Goal: Task Accomplishment & Management: Use online tool/utility

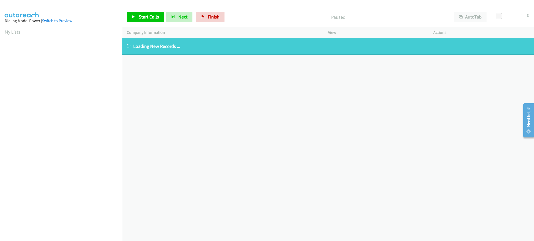
click at [13, 30] on link "My Lists" at bounding box center [13, 32] width 16 height 6
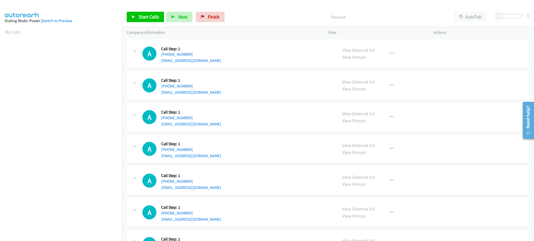
click at [295, 133] on td "A Callback Scheduled Call Step: 1 America/New_York [PHONE_NUMBER] [EMAIL_ADDRES…" at bounding box center [328, 118] width 412 height 32
click at [256, 80] on div "A Callback Scheduled Call Step: 1 [GEOGRAPHIC_DATA]/[GEOGRAPHIC_DATA] [PHONE_NU…" at bounding box center [237, 86] width 190 height 20
click at [139, 16] on span "Start Calls" at bounding box center [149, 17] width 20 height 6
click at [141, 16] on span "Pause" at bounding box center [145, 17] width 12 height 6
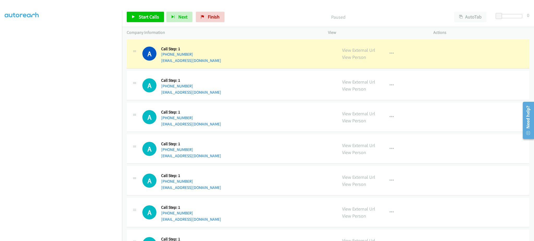
scroll to position [52, 0]
click at [399, 54] on div "View External Url View Person View External Url Email Schedule/Manage Callback …" at bounding box center [392, 54] width 110 height 20
click at [393, 55] on button "button" at bounding box center [391, 53] width 14 height 10
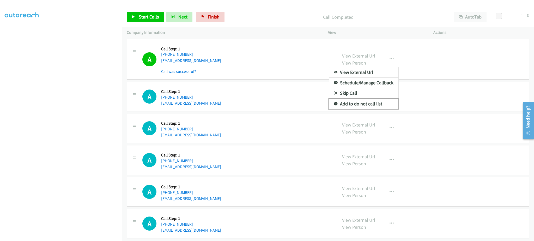
click at [369, 105] on link "Add to do not call list" at bounding box center [363, 104] width 69 height 10
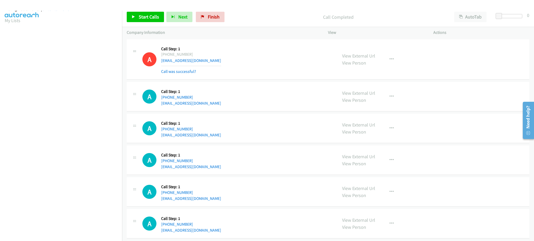
scroll to position [0, 0]
click at [11, 30] on link "My Lists" at bounding box center [13, 32] width 16 height 6
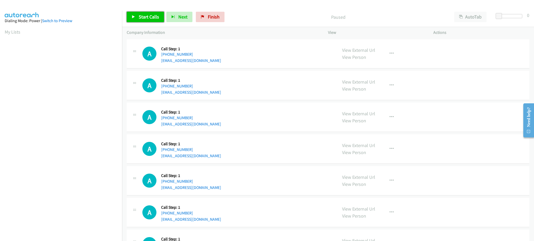
click at [150, 19] on span "Start Calls" at bounding box center [149, 17] width 20 height 6
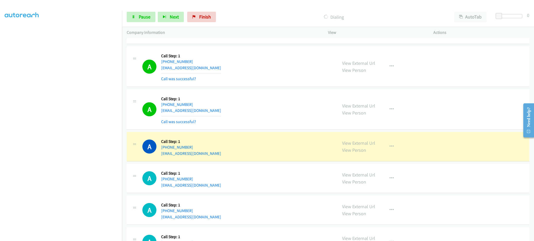
scroll to position [209, 0]
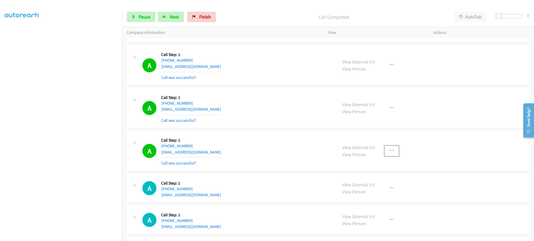
click at [387, 147] on button "button" at bounding box center [391, 151] width 14 height 10
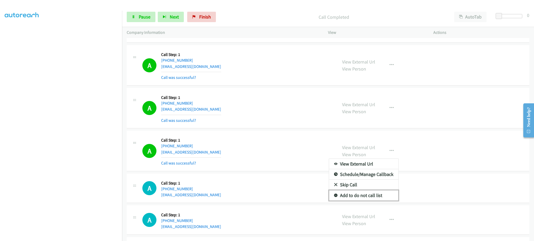
click at [379, 195] on link "Add to do not call list" at bounding box center [363, 196] width 69 height 10
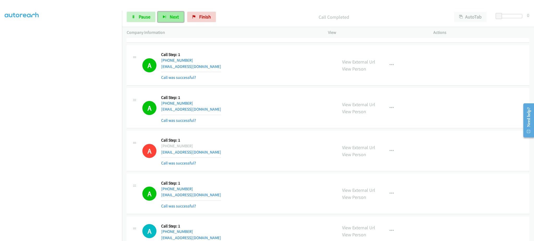
click at [179, 22] on button "Next" at bounding box center [171, 17] width 26 height 10
click at [144, 14] on span "Pause" at bounding box center [145, 17] width 12 height 6
click at [144, 16] on span "Start Calls" at bounding box center [149, 17] width 20 height 6
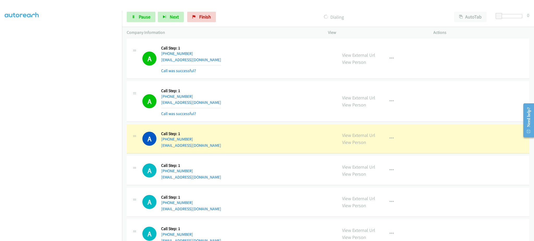
scroll to position [417, 0]
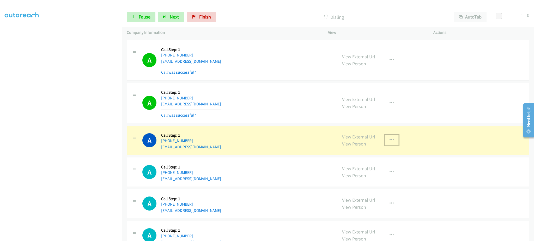
click at [384, 144] on button "button" at bounding box center [391, 140] width 14 height 10
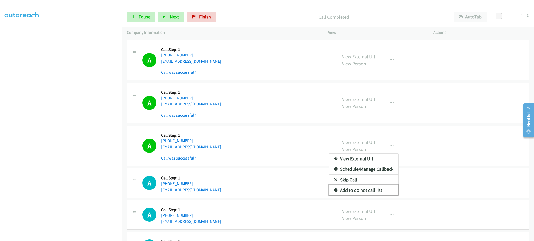
click at [378, 189] on link "Add to do not call list" at bounding box center [363, 190] width 69 height 10
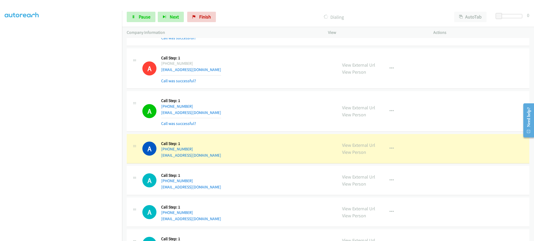
scroll to position [521, 0]
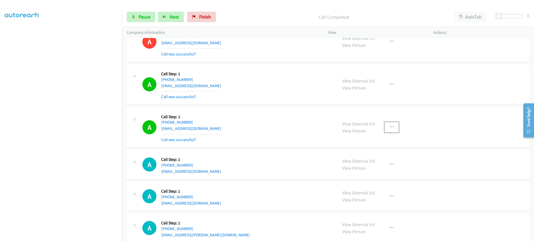
click at [385, 124] on button "button" at bounding box center [391, 127] width 14 height 10
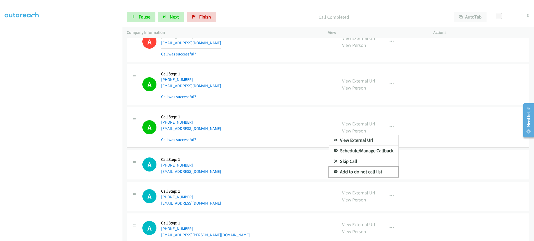
click at [373, 174] on link "Add to do not call list" at bounding box center [363, 172] width 69 height 10
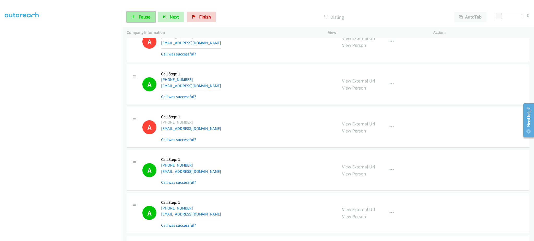
click at [142, 13] on link "Pause" at bounding box center [141, 17] width 29 height 10
click at [156, 16] on span "Start Calls" at bounding box center [149, 17] width 20 height 6
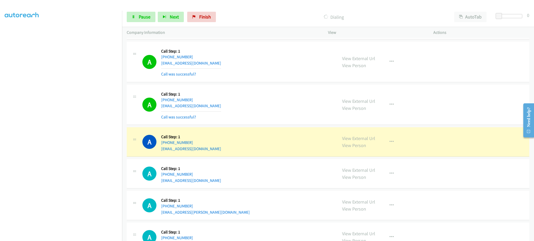
scroll to position [938, 0]
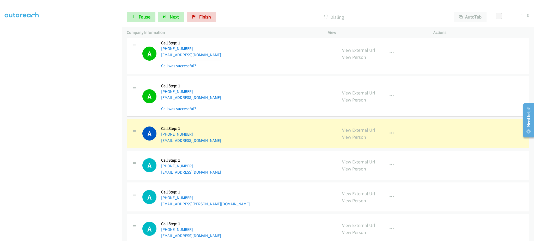
click at [357, 129] on link "View External Url" at bounding box center [358, 130] width 33 height 6
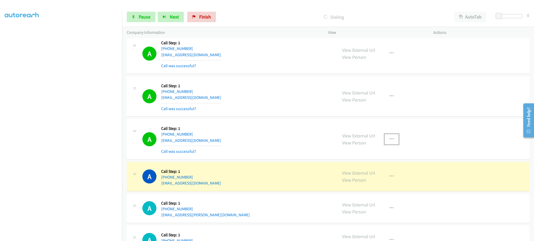
click at [387, 144] on button "button" at bounding box center [391, 139] width 14 height 10
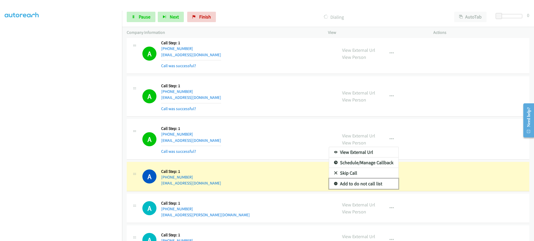
click at [372, 187] on link "Add to do not call list" at bounding box center [363, 184] width 69 height 10
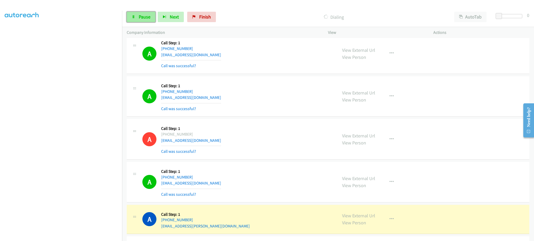
click at [145, 18] on span "Pause" at bounding box center [145, 17] width 12 height 6
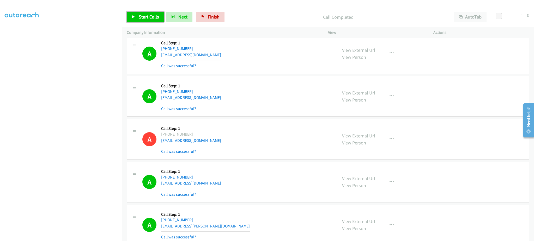
click at [132, 15] on icon at bounding box center [134, 17] width 4 height 4
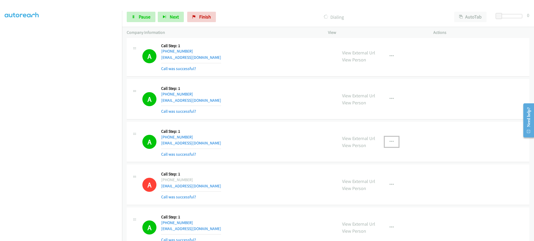
click at [389, 141] on icon "button" at bounding box center [391, 142] width 4 height 4
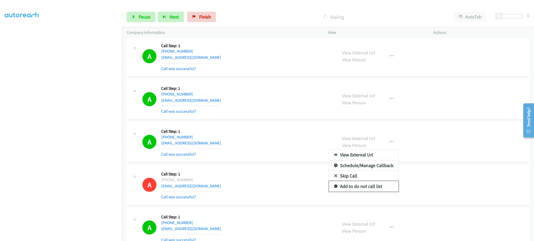
click at [374, 188] on link "Add to do not call list" at bounding box center [363, 186] width 69 height 10
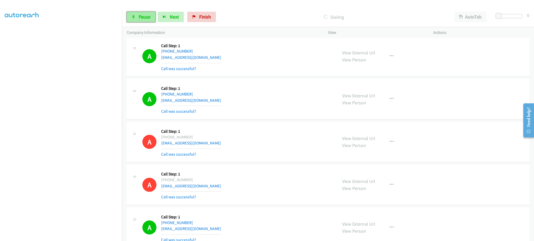
click at [142, 16] on span "Pause" at bounding box center [145, 17] width 12 height 6
click at [145, 18] on span "Start Calls" at bounding box center [149, 17] width 20 height 6
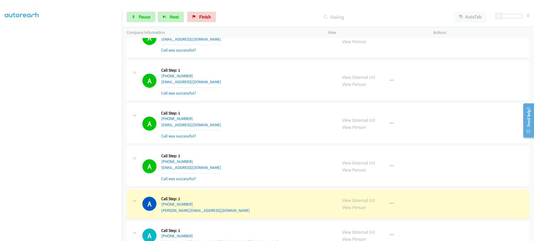
scroll to position [1530, 0]
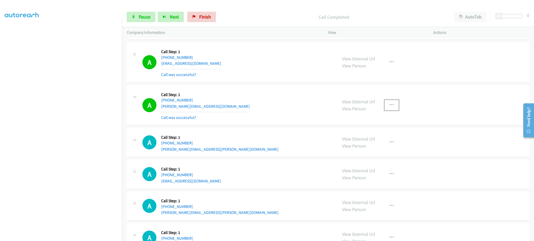
click at [391, 109] on button "button" at bounding box center [391, 105] width 14 height 10
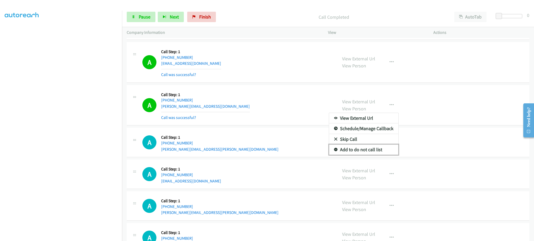
click at [384, 152] on link "Add to do not call list" at bounding box center [363, 150] width 69 height 10
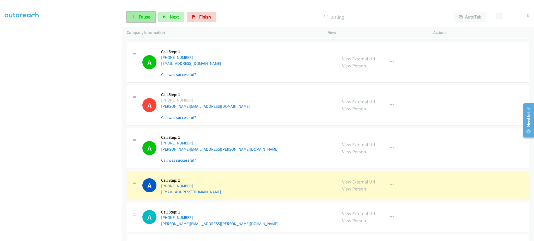
click at [139, 16] on span "Pause" at bounding box center [145, 17] width 12 height 6
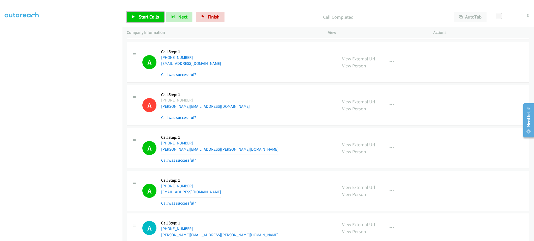
click at [137, 16] on link "Start Calls" at bounding box center [145, 17] width 37 height 10
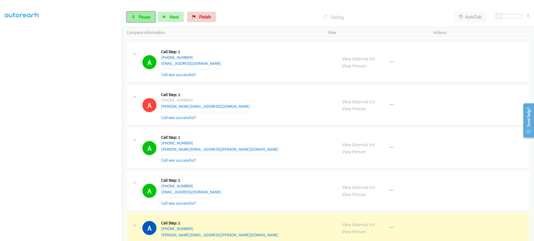
click at [132, 16] on icon at bounding box center [134, 17] width 4 height 4
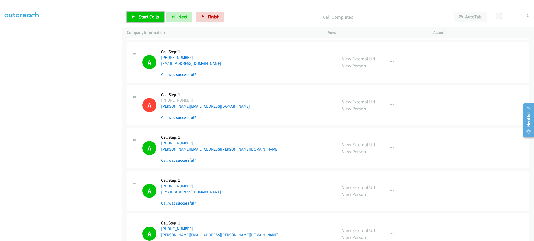
drag, startPoint x: 149, startPoint y: 14, endPoint x: 155, endPoint y: 19, distance: 7.4
click at [149, 14] on span "Start Calls" at bounding box center [149, 17] width 20 height 6
click at [148, 16] on span "Pause" at bounding box center [145, 17] width 12 height 6
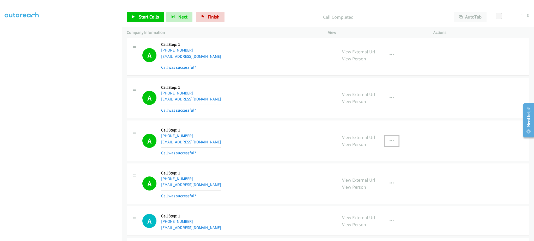
click at [389, 139] on icon "button" at bounding box center [391, 141] width 4 height 4
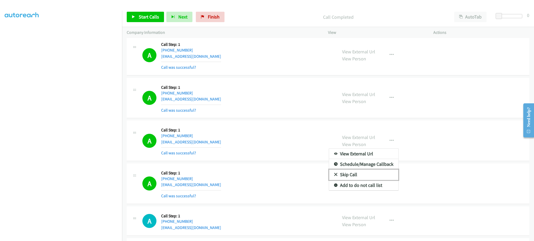
click at [376, 180] on link "Skip Call" at bounding box center [363, 175] width 69 height 10
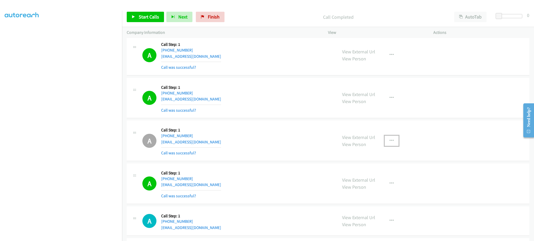
click at [391, 145] on button "button" at bounding box center [391, 141] width 14 height 10
click at [373, 188] on link "Add to do not call list" at bounding box center [363, 185] width 69 height 10
click at [146, 12] on link "Start Calls" at bounding box center [145, 17] width 37 height 10
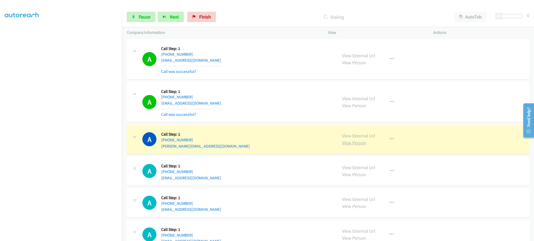
scroll to position [2217, 0]
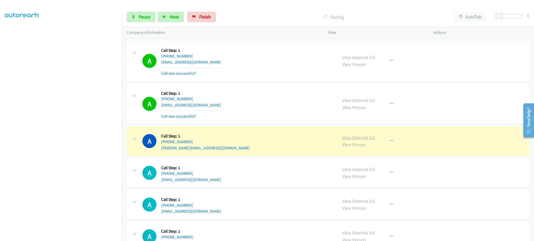
click at [360, 136] on link "View External Url" at bounding box center [358, 138] width 33 height 6
click at [143, 19] on span "Pause" at bounding box center [145, 17] width 12 height 6
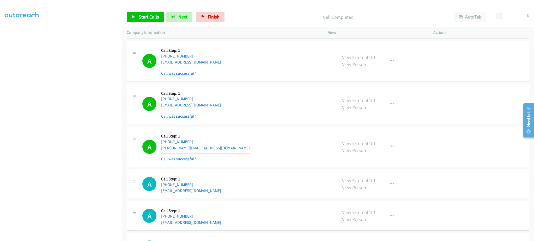
click at [152, 7] on div "Start Calls Pause Next Finish Call Completed AutoTab AutoTab 0" at bounding box center [328, 17] width 412 height 20
click at [152, 14] on span "Start Calls" at bounding box center [149, 17] width 20 height 6
drag, startPoint x: 389, startPoint y: 146, endPoint x: 378, endPoint y: 185, distance: 40.3
click at [389, 146] on icon "button" at bounding box center [391, 147] width 4 height 4
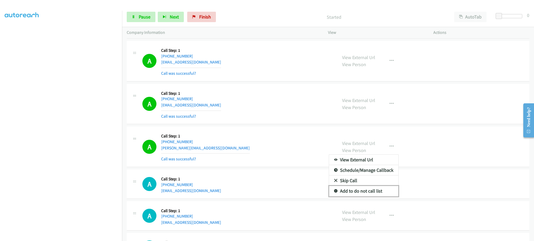
click at [377, 194] on link "Add to do not call list" at bounding box center [363, 191] width 69 height 10
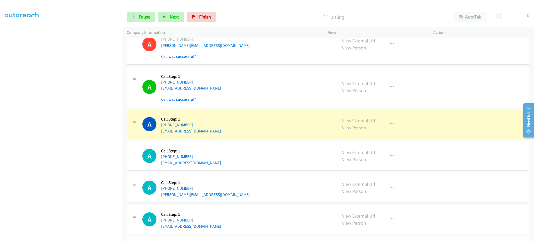
scroll to position [2322, 0]
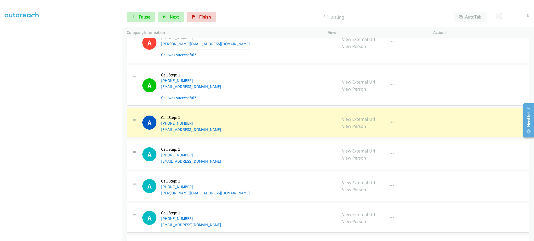
click at [369, 121] on link "View External Url" at bounding box center [358, 119] width 33 height 6
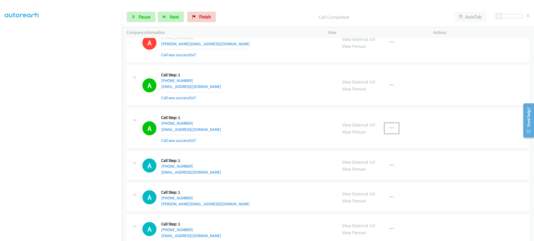
click at [386, 127] on button "button" at bounding box center [391, 128] width 14 height 10
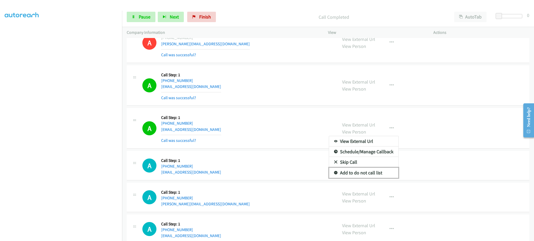
click at [378, 171] on link "Add to do not call list" at bounding box center [363, 173] width 69 height 10
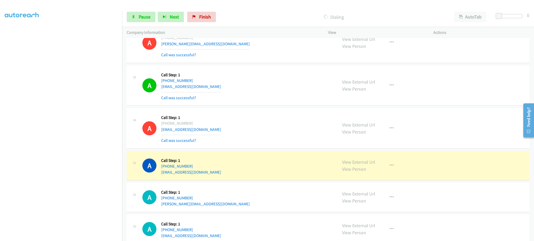
scroll to position [2426, 0]
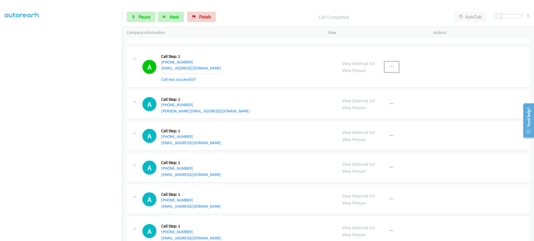
click at [389, 69] on icon "button" at bounding box center [391, 67] width 4 height 4
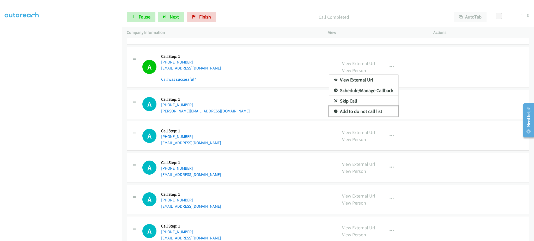
click at [373, 113] on link "Add to do not call list" at bounding box center [363, 111] width 69 height 10
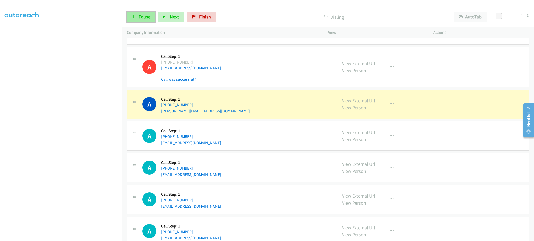
click at [145, 16] on span "Pause" at bounding box center [145, 17] width 12 height 6
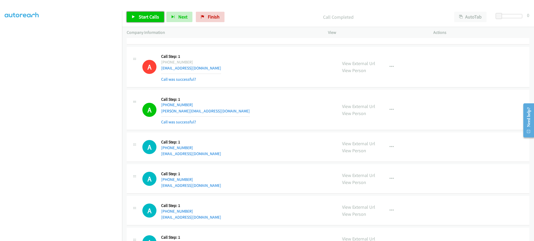
click at [155, 20] on link "Start Calls" at bounding box center [145, 17] width 37 height 10
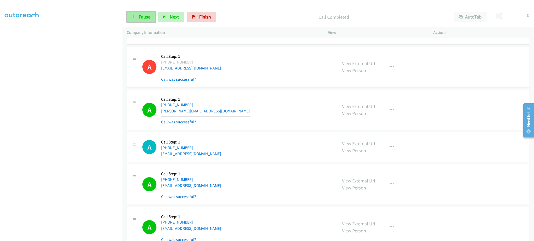
click at [152, 15] on link "Pause" at bounding box center [141, 17] width 29 height 10
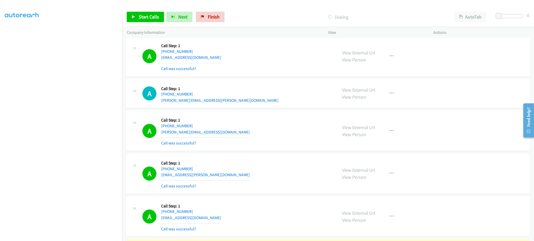
scroll to position [2947, 0]
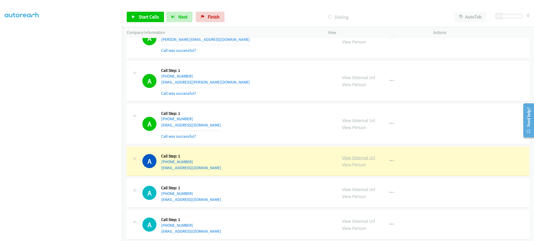
click at [357, 161] on link "View External Url" at bounding box center [358, 158] width 33 height 6
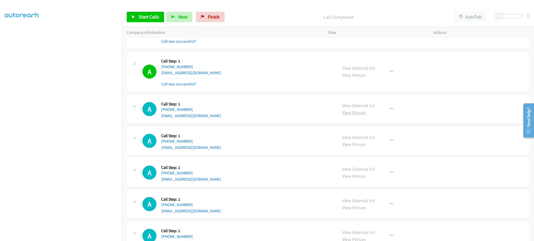
scroll to position [3051, 0]
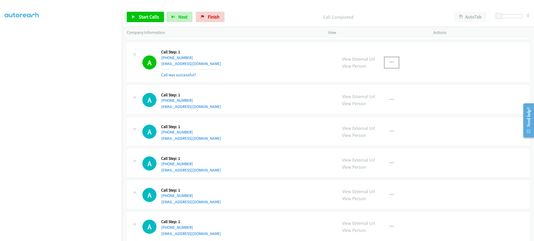
click at [391, 62] on button "button" at bounding box center [391, 62] width 14 height 10
click at [378, 108] on link "Add to do not call list" at bounding box center [363, 107] width 69 height 10
click at [145, 15] on span "Start Calls" at bounding box center [149, 17] width 20 height 6
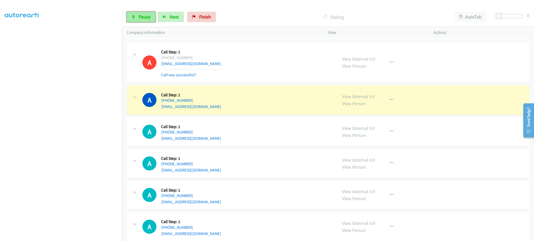
click at [147, 19] on span "Pause" at bounding box center [145, 17] width 12 height 6
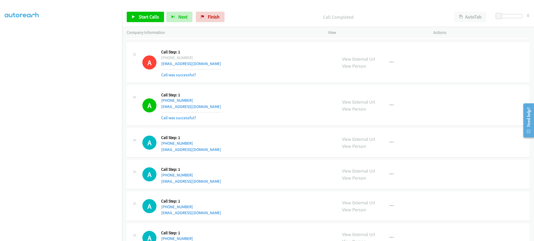
scroll to position [2727, 0]
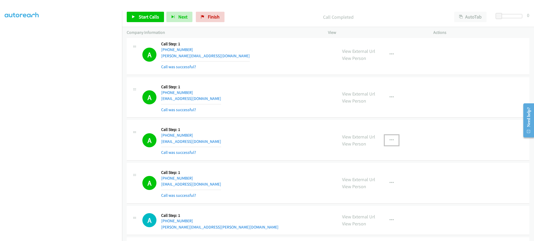
click at [385, 144] on button "button" at bounding box center [391, 140] width 14 height 10
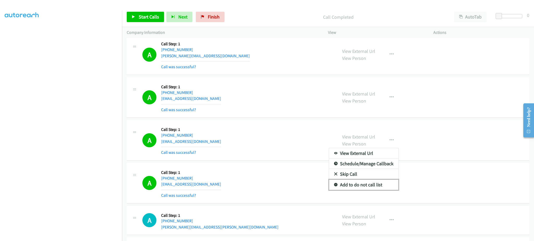
click at [375, 186] on link "Add to do not call list" at bounding box center [363, 185] width 69 height 10
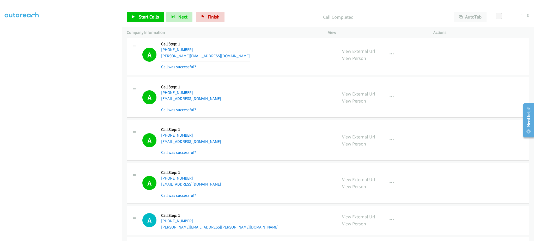
click at [367, 140] on link "View External Url" at bounding box center [358, 137] width 33 height 6
click at [144, 11] on div "Start Calls Pause Next Finish Call Completed AutoTab AutoTab 0" at bounding box center [328, 17] width 412 height 20
click at [139, 15] on span "Start Calls" at bounding box center [149, 17] width 20 height 6
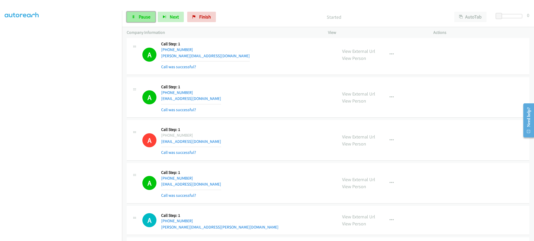
click at [137, 19] on link "Pause" at bounding box center [141, 17] width 29 height 10
click at [148, 15] on span "Start Calls" at bounding box center [149, 17] width 20 height 6
click at [140, 17] on span "Pause" at bounding box center [145, 17] width 12 height 6
click at [152, 15] on span "Start Calls" at bounding box center [149, 17] width 20 height 6
click at [226, 188] on div "A Callback Scheduled Call Step: 1 America/Chicago +1 214-815-0104 benohana70@gm…" at bounding box center [237, 183] width 190 height 31
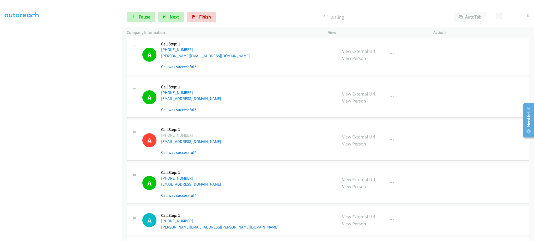
click at [226, 188] on div "A Callback Scheduled Call Step: 1 America/Chicago +1 214-815-0104 benohana70@gm…" at bounding box center [237, 183] width 190 height 31
copy div "benohana70@gmail.com"
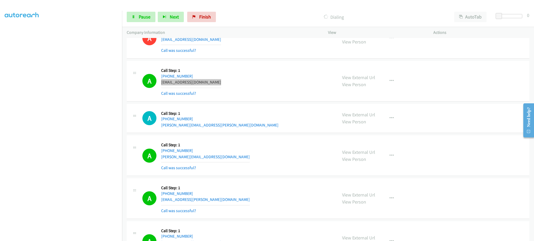
scroll to position [2832, 0]
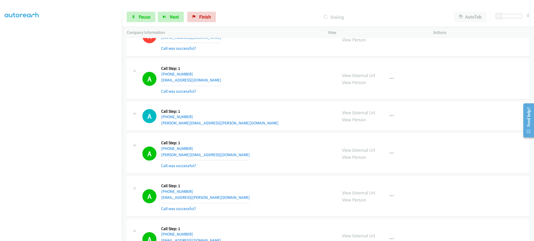
click at [218, 153] on div "A Callback Scheduled Call Step: 1 America/New_York +1 843-472-8355 madeline.lee…" at bounding box center [237, 153] width 190 height 31
click at [218, 158] on div "A Callback Scheduled Call Step: 1 America/New_York +1 843-472-8355 madeline.lee…" at bounding box center [237, 153] width 190 height 31
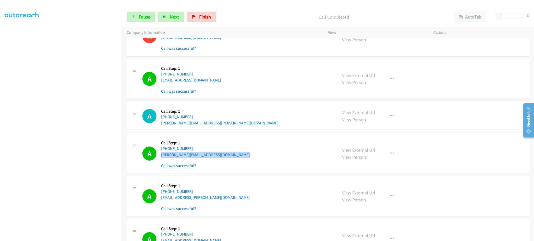
click at [218, 158] on div "A Callback Scheduled Call Step: 1 America/New_York +1 843-472-8355 madeline.lee…" at bounding box center [237, 153] width 190 height 31
copy div "madeline.lee08@gmail.com"
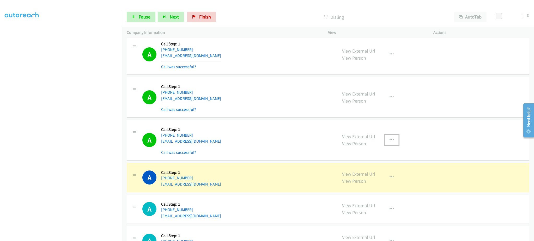
drag, startPoint x: 385, startPoint y: 144, endPoint x: 375, endPoint y: 182, distance: 39.5
click at [385, 144] on button "button" at bounding box center [391, 140] width 14 height 10
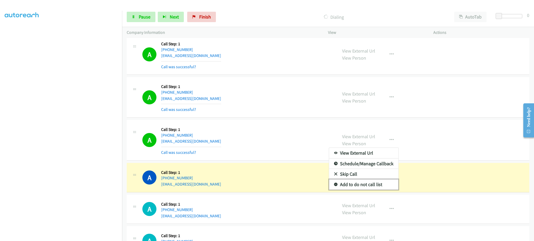
click at [374, 185] on link "Add to do not call list" at bounding box center [363, 185] width 69 height 10
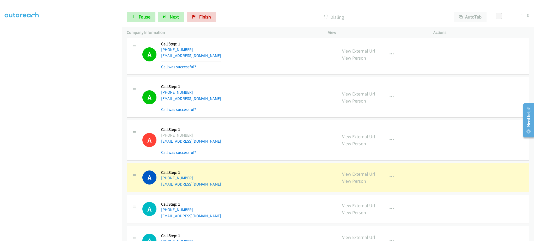
click at [206, 101] on div "A Callback Scheduled Call Step: 1 America/Chicago +1 682-556-2213 jortiz0666@gm…" at bounding box center [237, 97] width 190 height 31
copy div "jortiz0666@gmail.com"
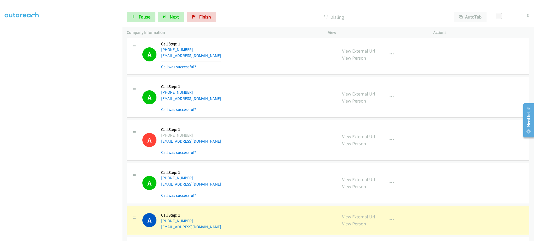
click at [238, 230] on div "A Callback Scheduled Call Step: 1 America/Los_Angeles +1 323-599-1966 warrenslb…" at bounding box center [237, 221] width 190 height 20
copy div "warrenslburke@gmail.com"
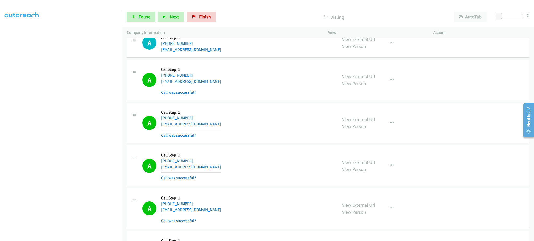
scroll to position [3097, 0]
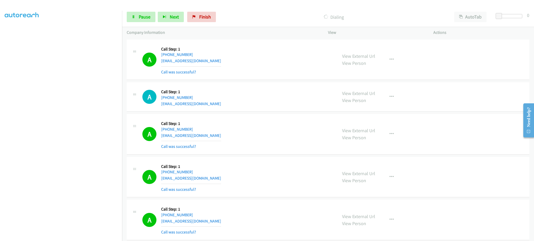
click at [216, 132] on div "A Callback Scheduled Call Step: 1 America/New_York +1 812-443-6502 sngautosales…" at bounding box center [237, 134] width 190 height 31
click at [217, 136] on div "A Callback Scheduled Call Step: 1 America/New_York +1 812-443-6502 sngautosales…" at bounding box center [237, 134] width 190 height 31
click at [231, 62] on div "A Callback Scheduled Call Step: 1 America/New_York +1 313-919-1939 anthonymedle…" at bounding box center [237, 59] width 190 height 31
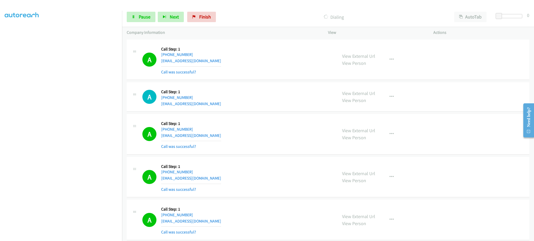
click at [231, 62] on div "A Callback Scheduled Call Step: 1 America/New_York +1 313-919-1939 anthonymedle…" at bounding box center [237, 59] width 190 height 31
copy div "anthonymedley3148@gmail.com"
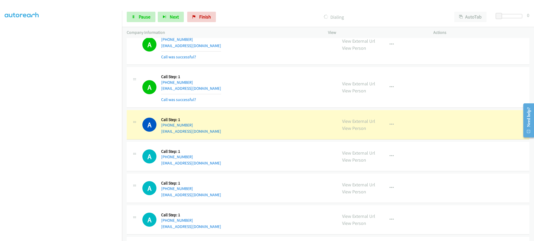
scroll to position [3481, 0]
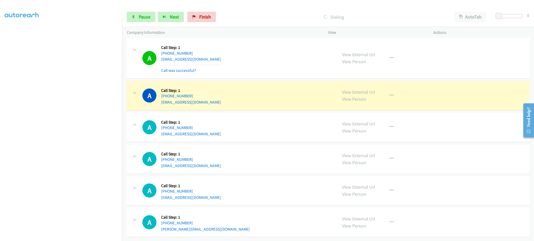
click at [219, 98] on div "A Callback Scheduled Call Step: 1 America/New_York +1 516-580-5244 keneks02@gma…" at bounding box center [237, 96] width 190 height 20
copy div "keneks02@gmail.com"
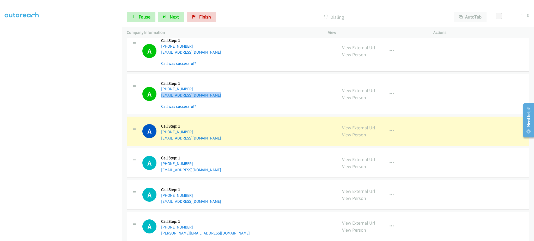
scroll to position [3492, 0]
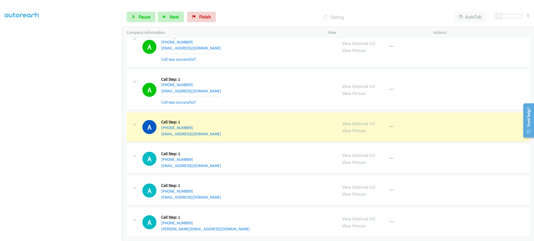
click at [213, 134] on div "A Callback Scheduled Call Step: 1 America/New_York +1 267-808-8606 indra.acp@gm…" at bounding box center [328, 127] width 402 height 29
copy div "indra.acp@gmail.com"
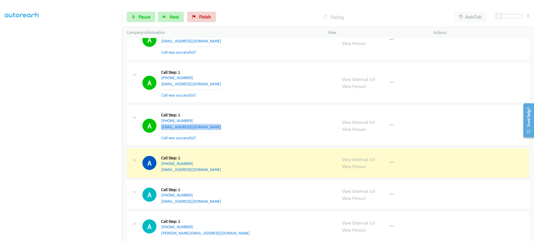
click at [301, 220] on div "A Callback Scheduled Call Step: 1 America/Los_Angeles +1 760-207-3846 carl.baru…" at bounding box center [237, 227] width 190 height 20
click at [231, 170] on div "A Callback Scheduled Call Step: 1 America/Los_Angeles +1 707-971-9499 camilynn_…" at bounding box center [237, 163] width 190 height 20
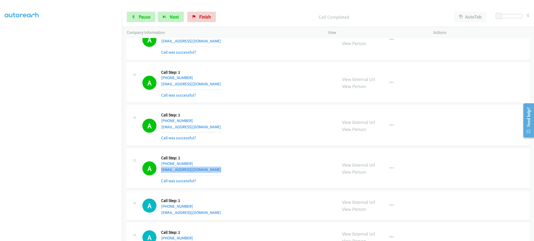
click at [233, 175] on div "A Callback Scheduled Call Step: 1 America/Los_Angeles +1 707-971-9499 camilynn_…" at bounding box center [237, 168] width 190 height 31
click at [231, 173] on div "A Callback Scheduled Call Step: 1 America/Los_Angeles +1 707-971-9499 camilynn_…" at bounding box center [237, 168] width 190 height 31
copy div "camilynn_2000@yahoo.com"
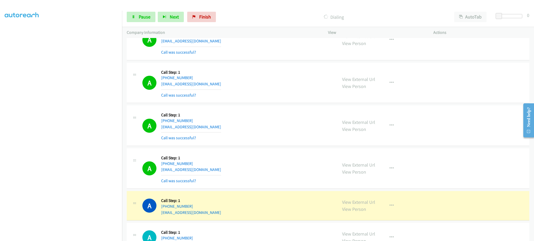
click at [230, 219] on div "A Callback Scheduled Call Step: 1 America/Los_Angeles +1 408-506-7577 sabreana@…" at bounding box center [328, 205] width 402 height 29
click at [228, 216] on div "A Callback Scheduled Call Step: 1 America/Los_Angeles +1 408-506-7577 sabreana@…" at bounding box center [237, 206] width 190 height 20
click at [227, 216] on div "A Callback Scheduled Call Step: 1 America/Los_Angeles +1 408-506-7577 sabreana@…" at bounding box center [237, 206] width 190 height 20
copy div "sabreana@sbcglobal.net"
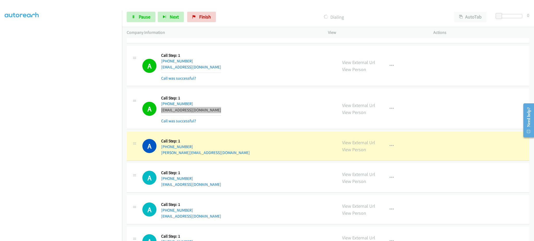
scroll to position [3596, 0]
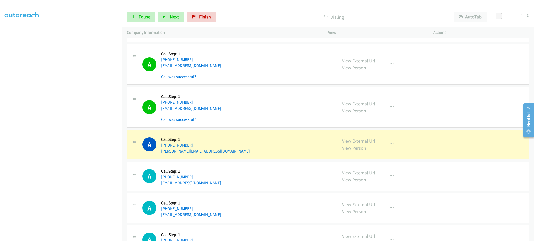
click at [212, 152] on div "A Callback Scheduled Call Step: 1 America/Los_Angeles +1 760-207-3846 carl.baru…" at bounding box center [237, 145] width 190 height 20
copy div "carl.baruk@gmail.com"
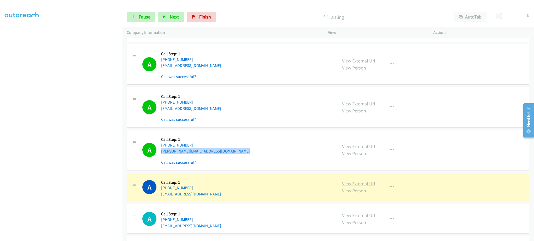
click at [356, 185] on link "View External Url" at bounding box center [358, 184] width 33 height 6
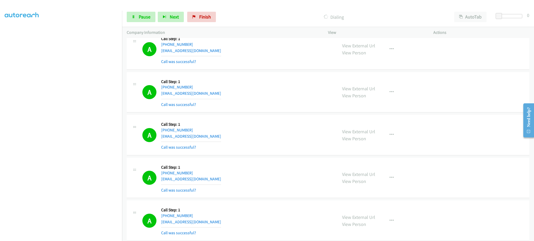
scroll to position [3179, 0]
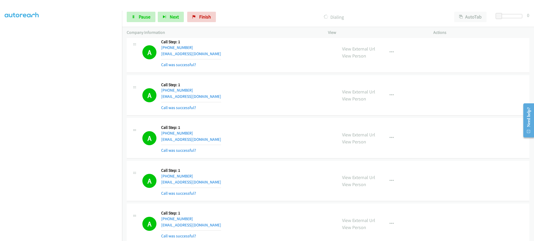
click at [228, 98] on div "A Callback Scheduled Call Step: 1 America/New_York +1 586-524-3813 wallemanserv…" at bounding box center [237, 95] width 190 height 31
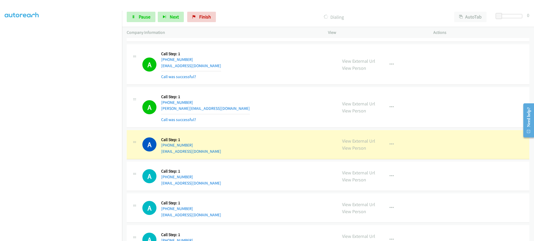
scroll to position [3700, 0]
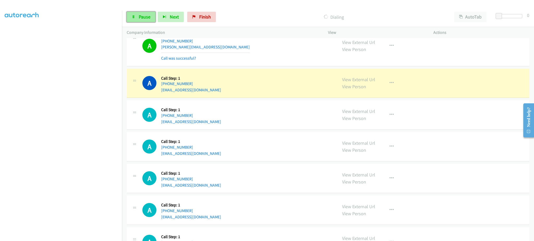
click at [144, 19] on span "Pause" at bounding box center [145, 17] width 12 height 6
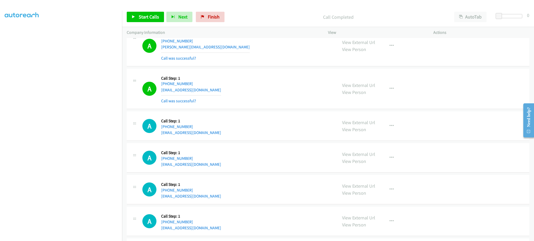
click at [379, 82] on div "View External Url View Person View External Url Email Schedule/Manage Callback …" at bounding box center [392, 88] width 110 height 31
click at [395, 94] on button "button" at bounding box center [391, 89] width 14 height 10
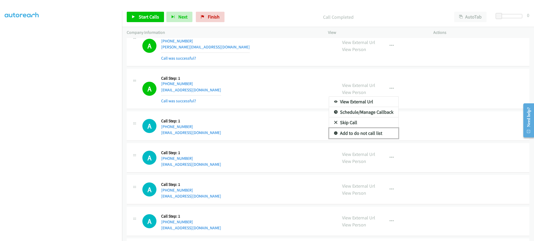
click at [377, 138] on link "Add to do not call list" at bounding box center [363, 133] width 69 height 10
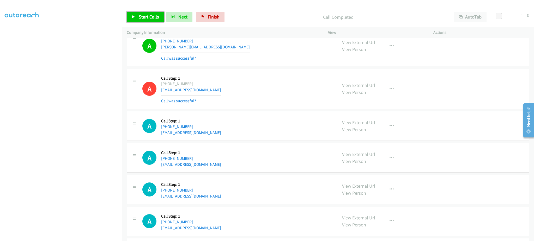
click at [154, 13] on link "Start Calls" at bounding box center [145, 17] width 37 height 10
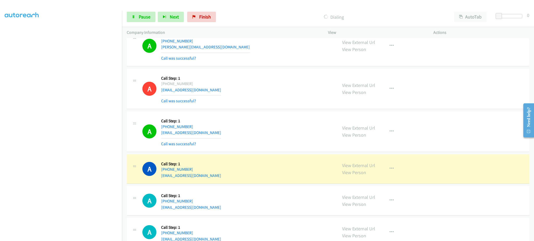
click at [212, 172] on div "A Callback Scheduled Call Step: 1 America/New_York +1 617-828-5713 kgrace4715@a…" at bounding box center [237, 169] width 190 height 20
click at [210, 179] on div "A Callback Scheduled Call Step: 1 America/New_York +1 617-828-5713 kgrace4715@a…" at bounding box center [237, 169] width 190 height 20
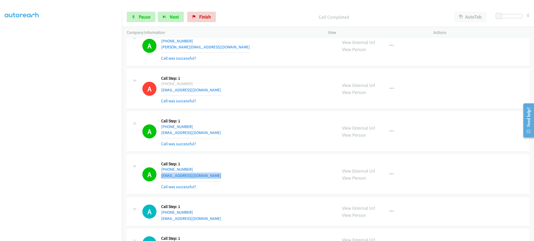
click at [219, 180] on div "A Callback Scheduled Call Step: 1 America/New_York +1 617-828-5713 kgrace4715@a…" at bounding box center [237, 174] width 190 height 31
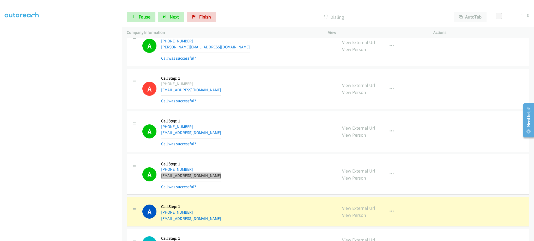
scroll to position [3805, 0]
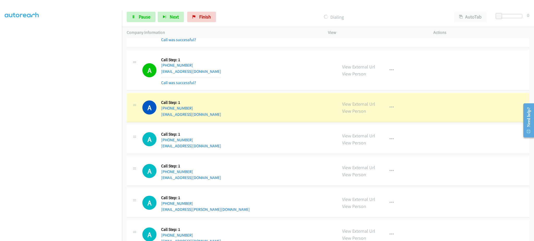
click at [220, 115] on div "A Callback Scheduled Call Step: 1 America/Los_Angeles +1 858-951-4105 ayen_vale…" at bounding box center [237, 108] width 190 height 20
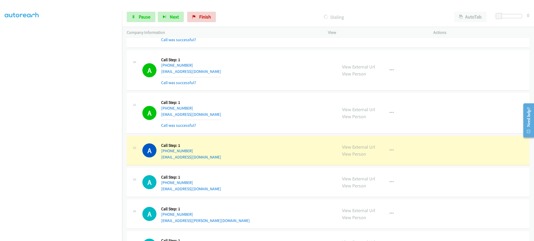
click at [214, 192] on div "A Callback Scheduled Call Step: 1 America/New_York +1 786-223-3609 bpamsp@yahoo…" at bounding box center [237, 183] width 190 height 20
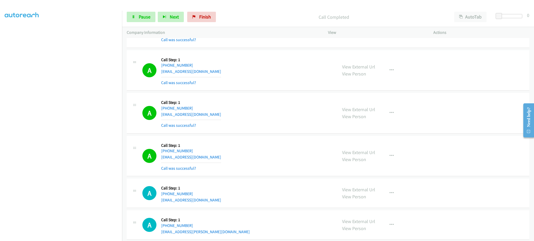
drag, startPoint x: 381, startPoint y: 151, endPoint x: 386, endPoint y: 157, distance: 7.4
click at [381, 151] on div "View External Url View Person View External Url Email Schedule/Manage Callback …" at bounding box center [392, 156] width 110 height 31
click at [389, 157] on icon "button" at bounding box center [391, 156] width 4 height 4
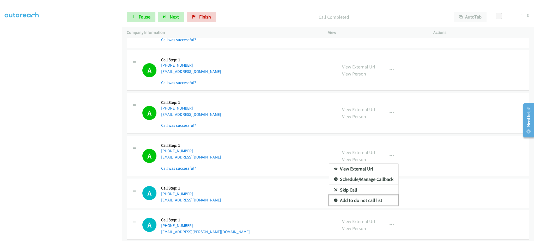
click at [371, 204] on link "Add to do not call list" at bounding box center [363, 200] width 69 height 10
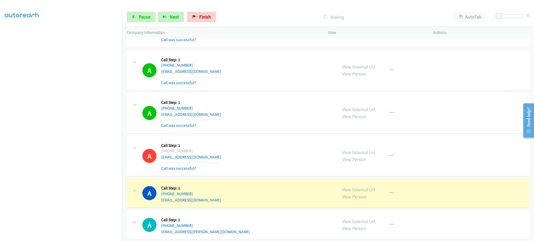
click at [210, 203] on div "A Callback Scheduled Call Step: 1 America/New_York +1 786-223-3609 bpamsp@yahoo…" at bounding box center [237, 193] width 190 height 20
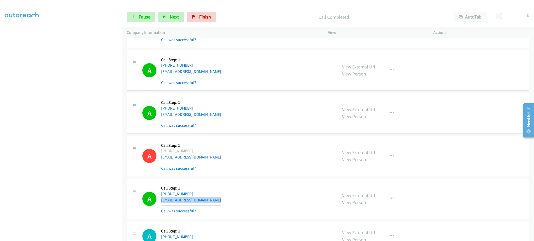
click at [216, 203] on div "A Callback Scheduled Call Step: 1 America/New_York +1 786-223-3609 bpamsp@yahoo…" at bounding box center [237, 198] width 190 height 31
click at [139, 16] on span "Pause" at bounding box center [145, 17] width 12 height 6
click at [139, 18] on span "Start Calls" at bounding box center [149, 17] width 20 height 6
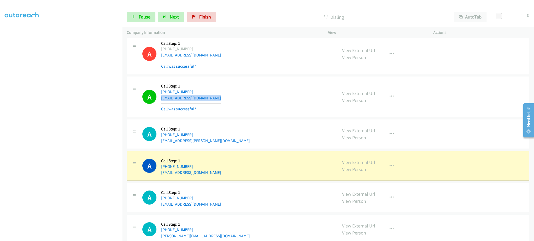
scroll to position [3909, 0]
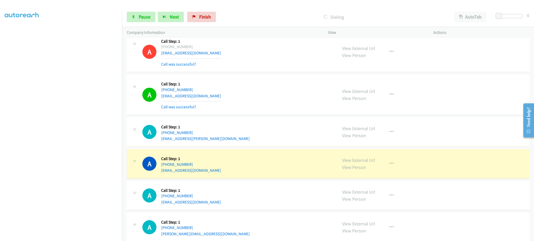
click at [206, 173] on div "A Callback Scheduled Call Step: 1 America/New_York +1 518-698-1589 arcillamj@gm…" at bounding box center [237, 164] width 190 height 20
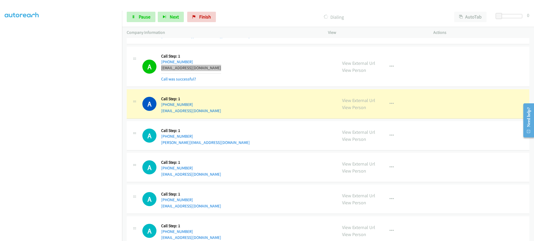
scroll to position [4013, 0]
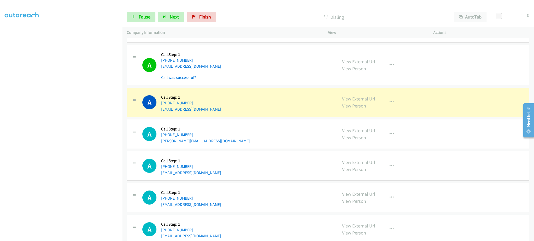
click at [223, 117] on div "A Callback Scheduled Call Step: 1 America/New_York +1 703-772-7825 siliconpig@y…" at bounding box center [328, 102] width 402 height 29
click at [223, 116] on div "A Callback Scheduled Call Step: 1 America/New_York +1 703-772-7825 siliconpig@y…" at bounding box center [328, 102] width 402 height 29
click at [259, 139] on div "A Callback Scheduled Call Step: 1 America/New_York +1 330-324-6075 john@rldrelo…" at bounding box center [237, 134] width 190 height 20
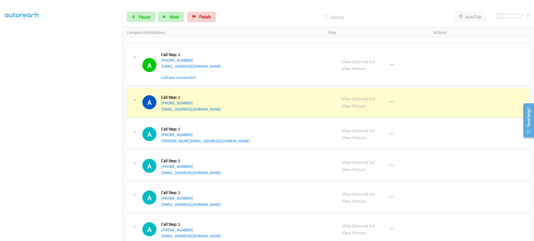
click at [216, 112] on div "A Callback Scheduled Call Step: 1 America/New_York +1 703-772-7825 siliconpig@y…" at bounding box center [237, 103] width 190 height 20
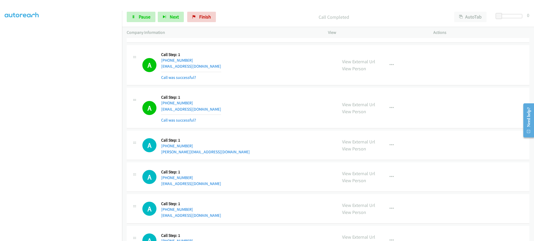
click at [216, 116] on div "A Callback Scheduled Call Step: 1 America/New_York +1 703-772-7825 siliconpig@y…" at bounding box center [237, 108] width 190 height 31
click at [214, 112] on div "A Callback Scheduled Call Step: 1 America/New_York +1 703-772-7825 siliconpig@y…" at bounding box center [237, 108] width 190 height 31
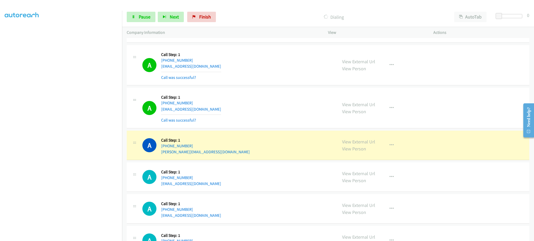
click at [214, 155] on div "A Callback Scheduled Call Step: 1 America/New_York +1 330-324-6075 john@rldrelo…" at bounding box center [237, 146] width 190 height 20
drag, startPoint x: 96, startPoint y: 236, endPoint x: 93, endPoint y: 235, distance: 3.0
click at [95, 236] on section at bounding box center [61, 117] width 113 height 249
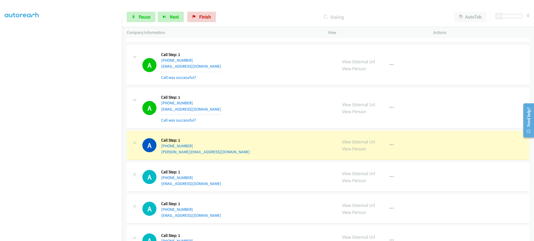
click at [224, 154] on div "A Callback Scheduled Call Step: 1 America/New_York +1 330-324-6075 john@rldrelo…" at bounding box center [237, 146] width 190 height 20
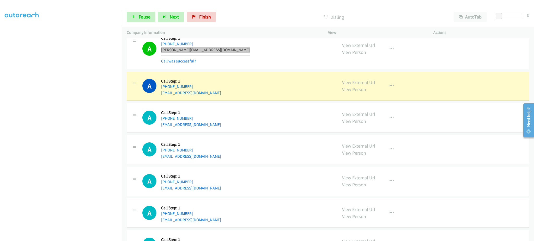
scroll to position [4117, 0]
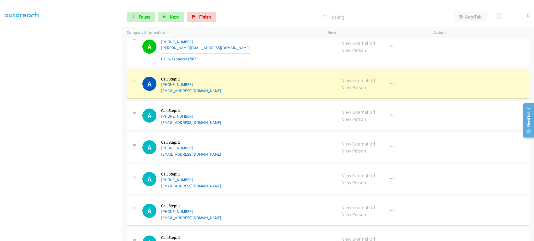
click at [215, 92] on div "A Callback Scheduled Call Step: 1 America/Chicago +1 830-481-2370 mahogan2723@i…" at bounding box center [237, 84] width 190 height 20
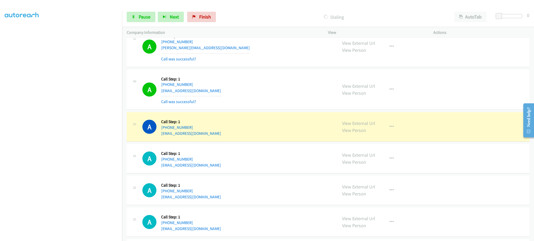
click at [204, 136] on div "A Callback Scheduled Call Step: 1 America/New_York +1 470-392-9293 carmonjh@gma…" at bounding box center [237, 127] width 190 height 20
click at [223, 169] on div "A Callback Scheduled Call Step: 1 America/New_York +1 239-243-7540 monicafowlds…" at bounding box center [237, 159] width 190 height 20
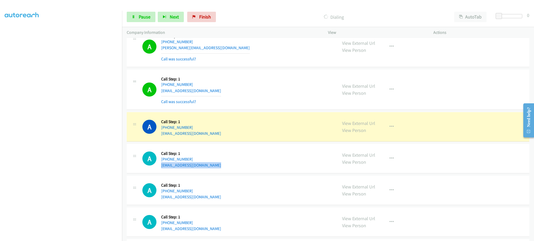
click at [223, 169] on div "A Callback Scheduled Call Step: 1 America/New_York +1 239-243-7540 monicafowlds…" at bounding box center [237, 159] width 190 height 20
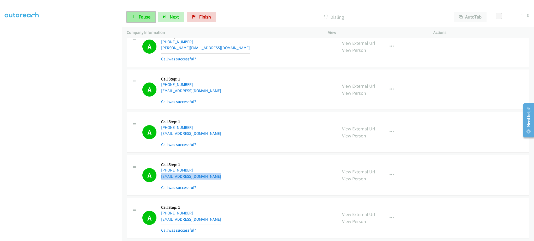
click at [149, 16] on link "Pause" at bounding box center [141, 17] width 29 height 10
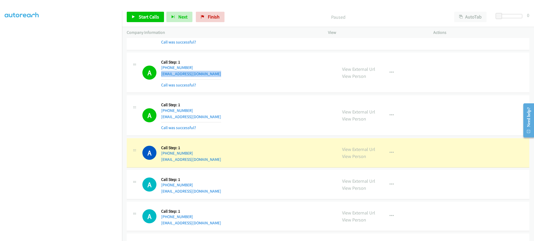
scroll to position [4222, 0]
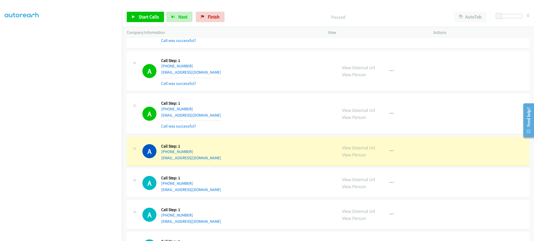
click at [231, 165] on div "A Callback Scheduled Call Step: 1 America/New_York +1 706-388-8863 ryancoggins2…" at bounding box center [328, 151] width 402 height 29
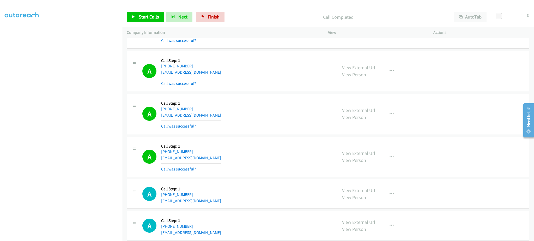
scroll to position [1666, 0]
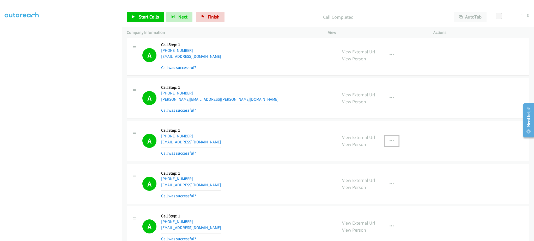
click at [388, 142] on button "button" at bounding box center [391, 141] width 14 height 10
click at [384, 184] on link "Add to do not call list" at bounding box center [363, 185] width 69 height 10
click at [149, 15] on span "Start Calls" at bounding box center [149, 17] width 20 height 6
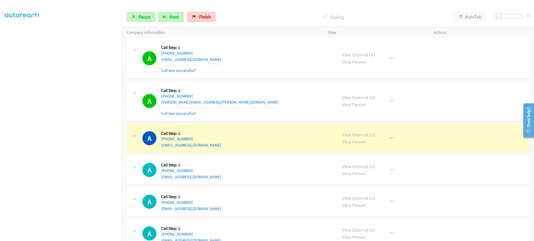
scroll to position [4500, 0]
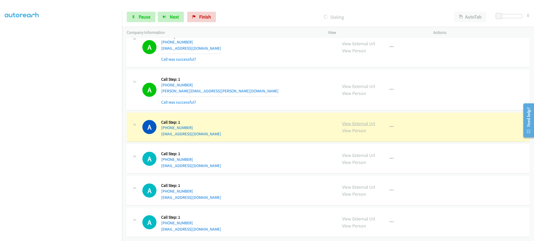
click at [365, 121] on link "View External Url" at bounding box center [358, 124] width 33 height 6
click at [148, 15] on span "Pause" at bounding box center [145, 17] width 12 height 6
click at [390, 125] on icon "button" at bounding box center [391, 127] width 4 height 4
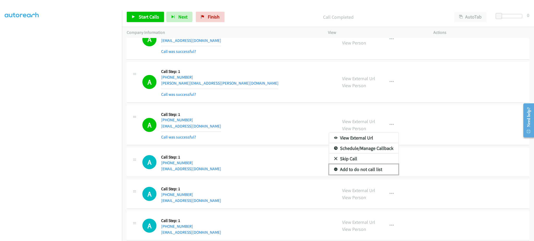
click at [376, 173] on link "Add to do not call list" at bounding box center [363, 169] width 69 height 10
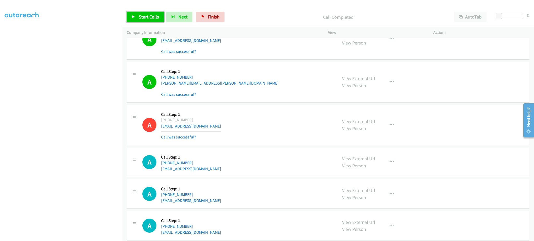
click at [149, 20] on span "Start Calls" at bounding box center [149, 17] width 20 height 6
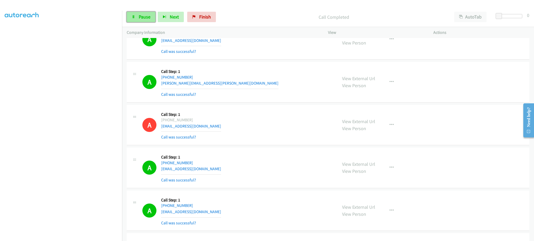
click at [145, 18] on span "Pause" at bounding box center [145, 17] width 12 height 6
click at [146, 17] on span "Start Calls" at bounding box center [149, 17] width 20 height 6
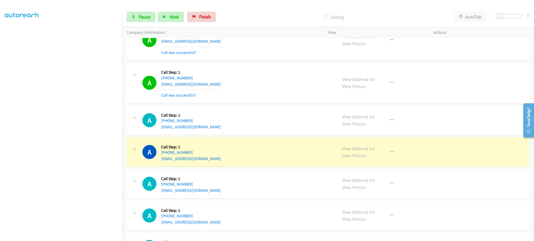
scroll to position [4708, 0]
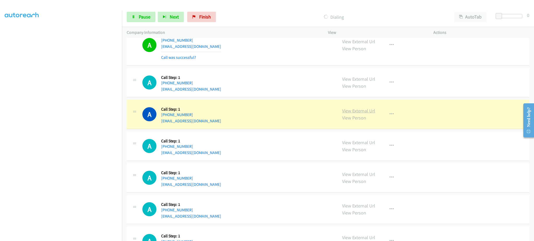
click at [353, 114] on link "View External Url" at bounding box center [358, 111] width 33 height 6
click at [208, 51] on div "A Callback Scheduled Call Step: 1 America/New_York +1 814-450-5590 rv3b09@gmail…" at bounding box center [237, 45] width 190 height 31
click at [130, 19] on link "Pause" at bounding box center [141, 17] width 29 height 10
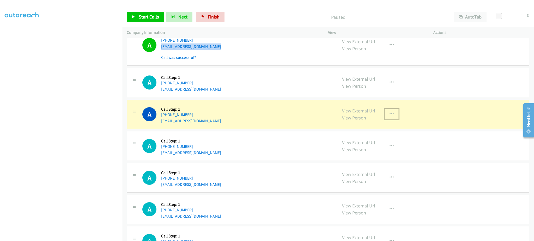
click at [389, 117] on icon "button" at bounding box center [391, 114] width 4 height 4
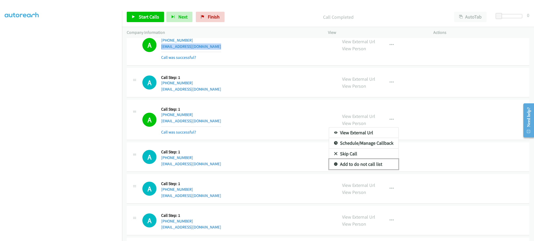
click at [365, 167] on link "Add to do not call list" at bounding box center [363, 164] width 69 height 10
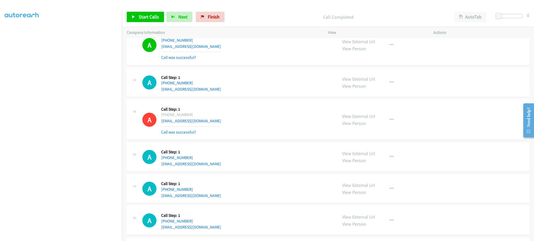
click at [229, 125] on div "A Callback Scheduled Call Step: 1 America/Los_Angeles +1 650-445-8761 shengchen…" at bounding box center [237, 120] width 190 height 31
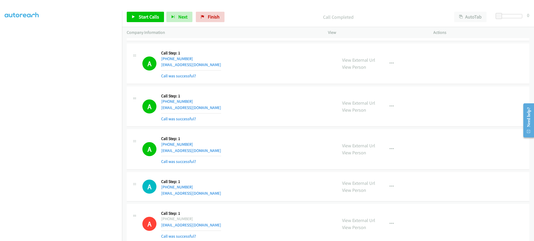
drag, startPoint x: 218, startPoint y: 114, endPoint x: 216, endPoint y: 110, distance: 4.8
click at [218, 114] on div "A Callback Scheduled Call Step: 1 America/Los_Angeles +1 503-351-4799 careyjo36…" at bounding box center [237, 106] width 190 height 31
click at [216, 110] on div "A Callback Scheduled Call Step: 1 America/Los_Angeles +1 503-351-4799 careyjo36…" at bounding box center [237, 106] width 190 height 31
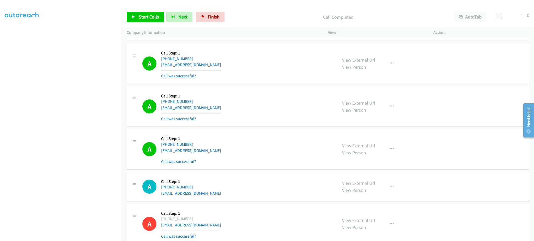
click at [226, 70] on div "A Callback Scheduled Call Step: 1 America/Chicago +1 512-906-4930 whfamilyshop@…" at bounding box center [237, 63] width 190 height 31
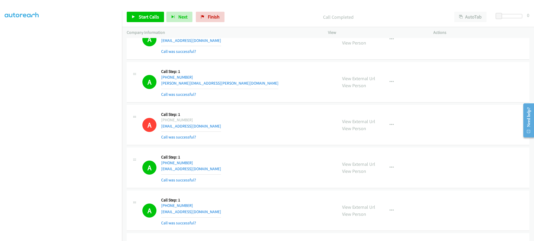
click at [219, 85] on div "A Callback Scheduled Call Step: 1 America/Chicago +1 612-469-1020 peterson.xion…" at bounding box center [237, 82] width 190 height 31
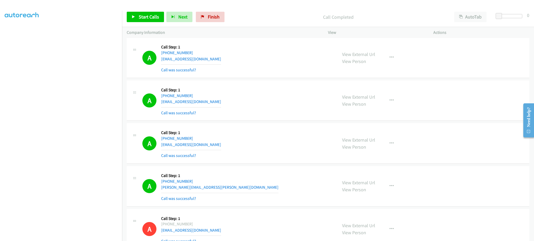
click at [217, 148] on div "A Callback Scheduled Call Step: 1 America/Chicago +1 956-897-6505 edgarallan342…" at bounding box center [237, 143] width 190 height 31
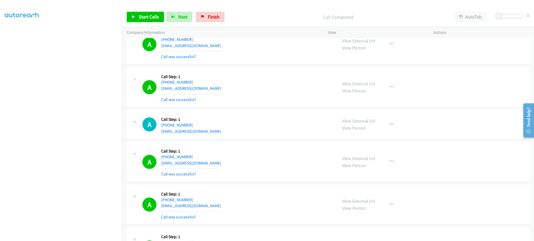
click at [229, 92] on div "A Callback Scheduled Call Step: 1 America/New_York +1 706-388-8863 ryancoggins2…" at bounding box center [237, 87] width 190 height 31
click at [228, 90] on div "A Callback Scheduled Call Step: 1 America/New_York +1 706-388-8863 ryancoggins2…" at bounding box center [237, 87] width 190 height 31
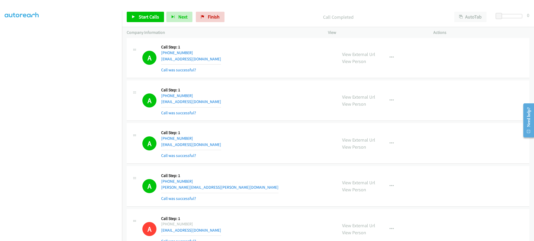
click at [223, 57] on div "A Callback Scheduled Call Step: 1 America/New_York +1 734-510-4825 firashijazi0…" at bounding box center [237, 57] width 190 height 31
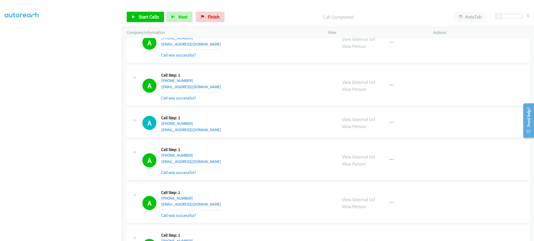
scroll to position [4291, 0]
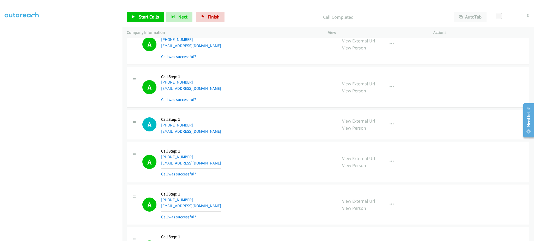
click at [211, 131] on div "A Callback Scheduled Call Step: 1 America/New_York +1 617-642-8280 amayes911@gm…" at bounding box center [237, 125] width 190 height 20
click at [208, 134] on div "A Callback Scheduled Call Step: 1 America/New_York +1 617-642-8280 amayes911@gm…" at bounding box center [237, 125] width 190 height 20
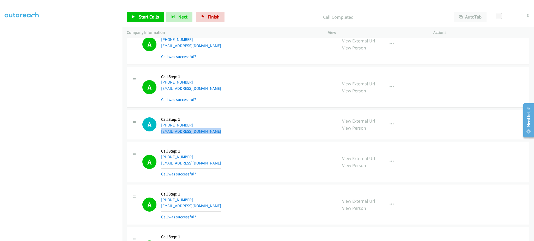
click at [208, 134] on div "A Callback Scheduled Call Step: 1 America/New_York +1 617-642-8280 amayes911@gm…" at bounding box center [237, 125] width 190 height 20
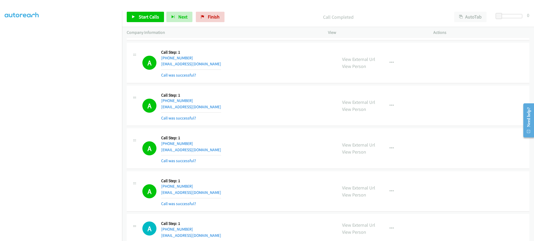
click at [208, 69] on div "A Callback Scheduled Call Step: 1 America/New_York +1 470-392-9293 carmonjh@gma…" at bounding box center [237, 62] width 190 height 31
